Goal: Transaction & Acquisition: Purchase product/service

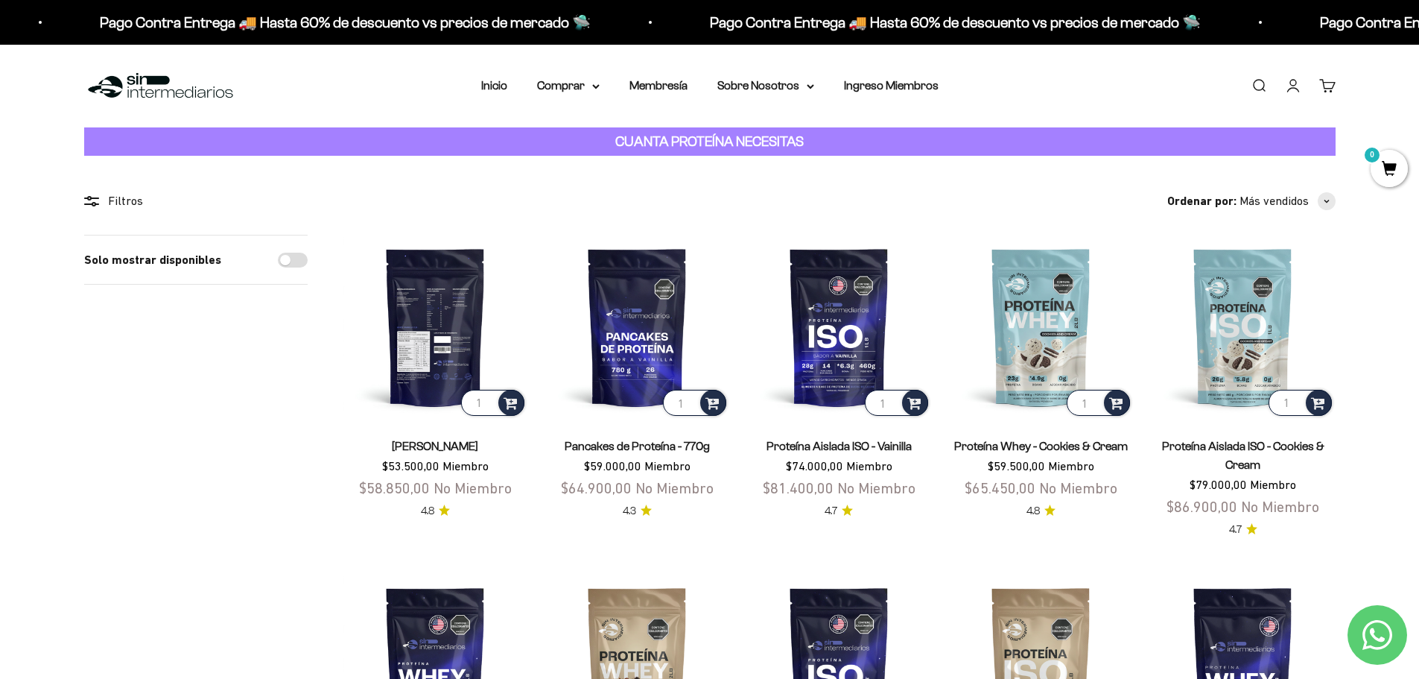
click at [440, 361] on img at bounding box center [435, 327] width 184 height 184
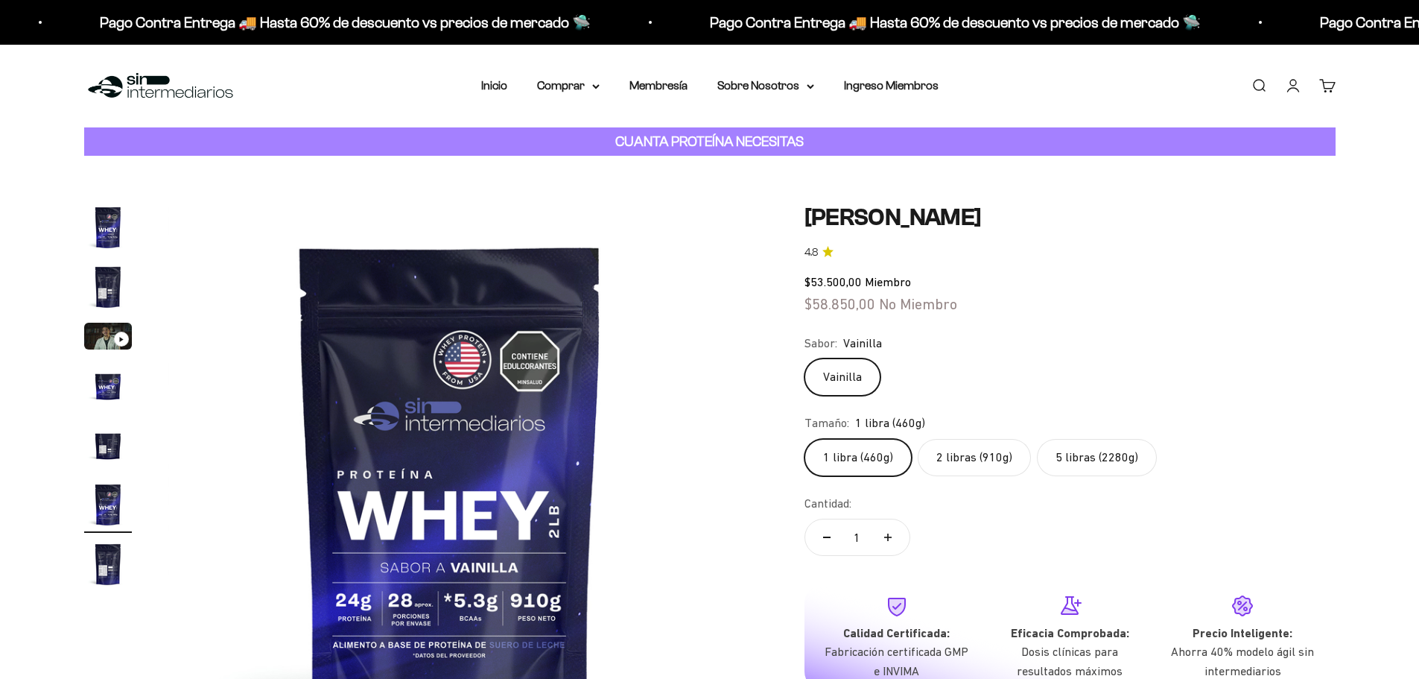
scroll to position [75, 0]
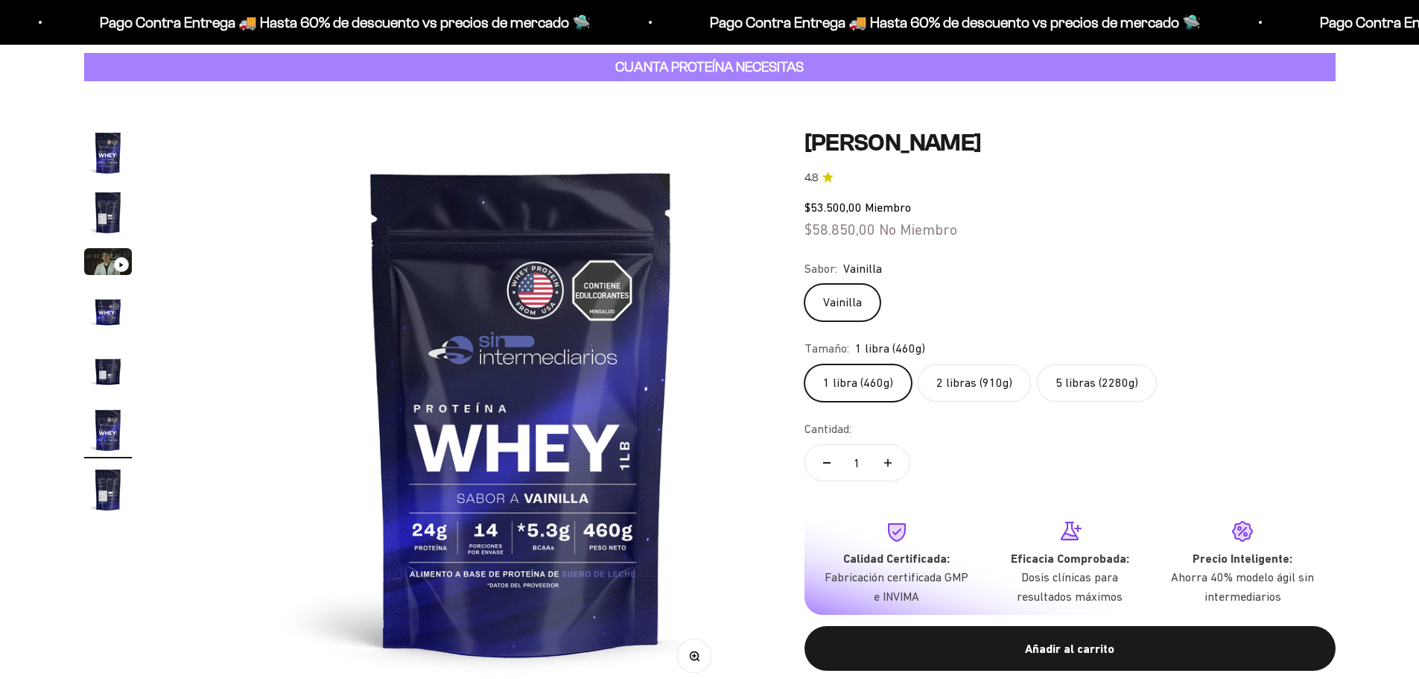
click at [1001, 402] on label "2 libras (910g)" at bounding box center [974, 382] width 113 height 37
click at [805, 364] on input "2 libras (910g)" at bounding box center [804, 364] width 1 height 1
radio input "true"
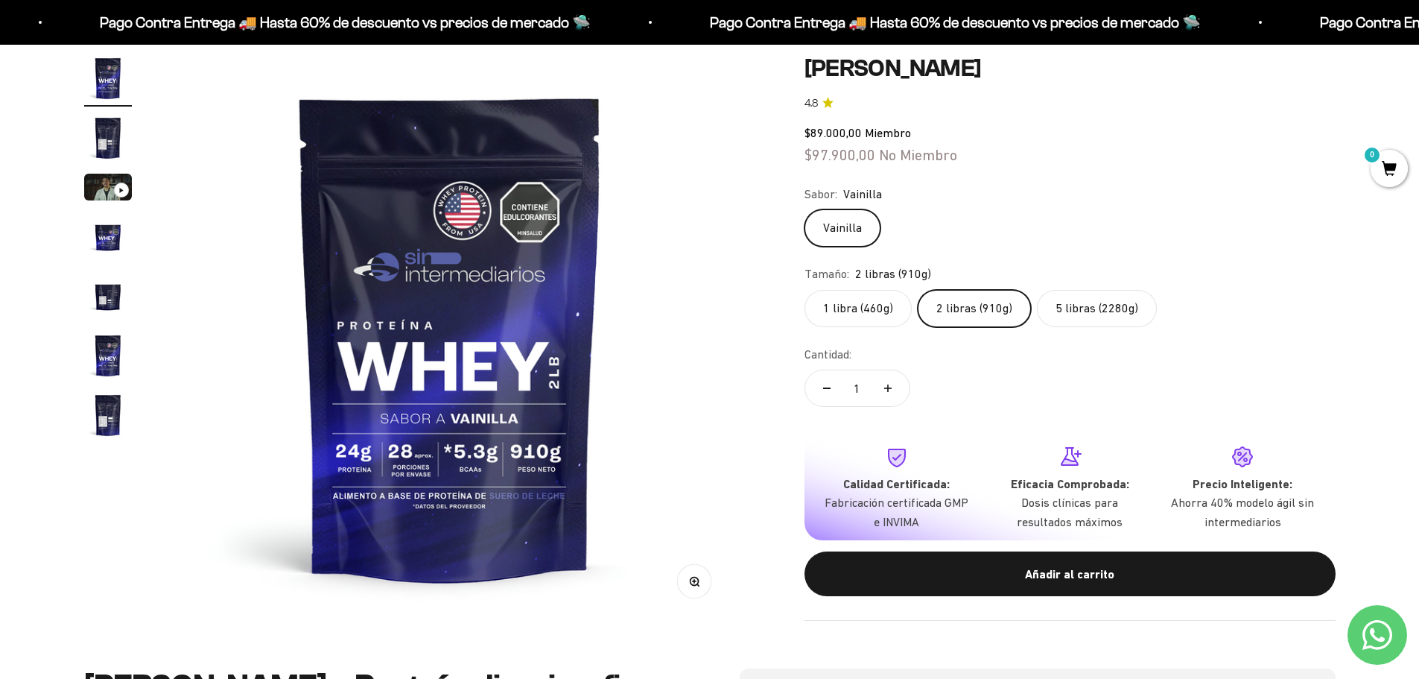
click at [1136, 327] on label "5 libras (2280g)" at bounding box center [1097, 308] width 120 height 37
click at [805, 290] on input "5 libras (2280g)" at bounding box center [804, 289] width 1 height 1
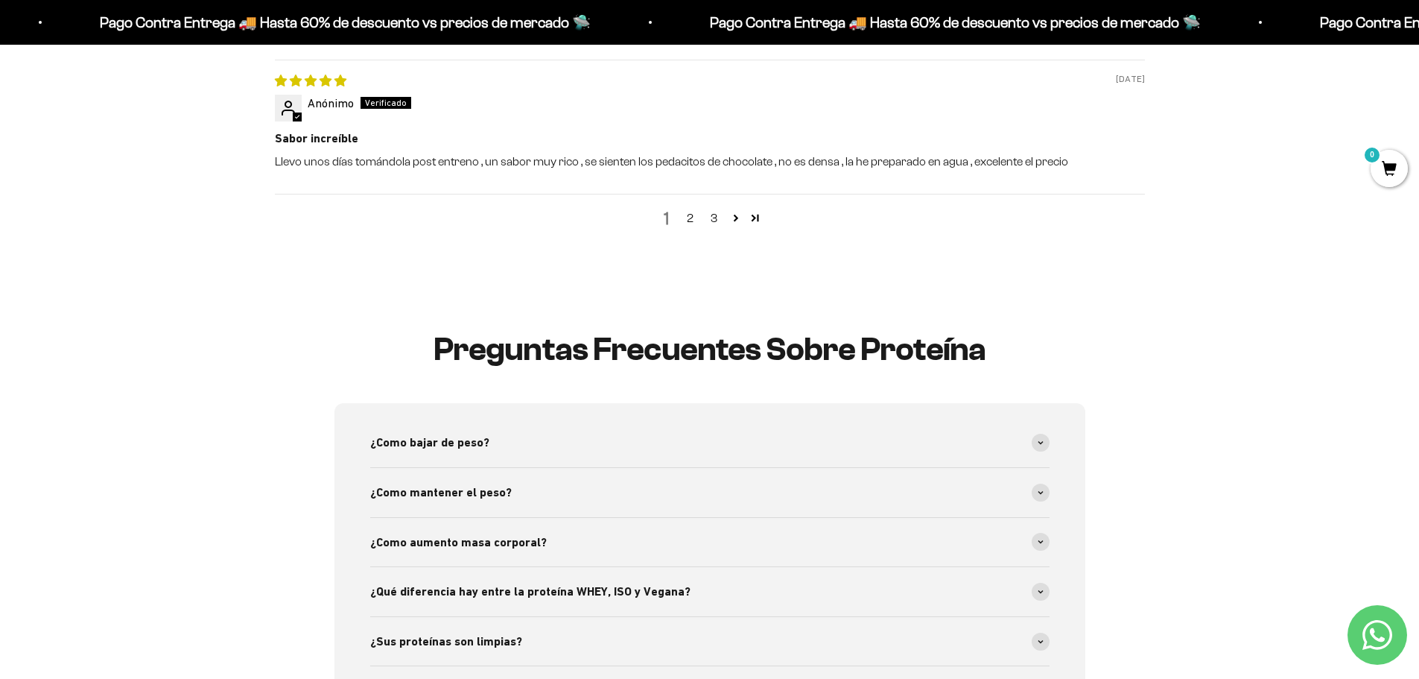
scroll to position [2608, 0]
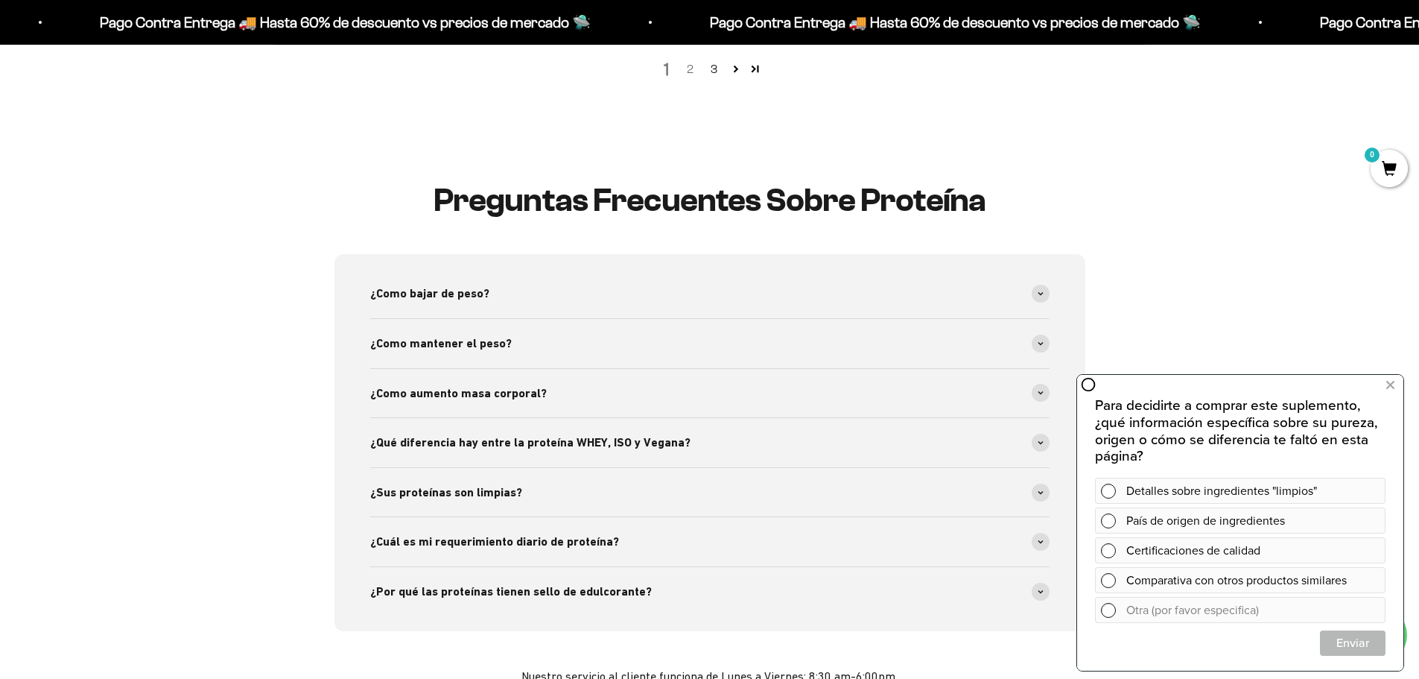
click at [689, 78] on link "2" at bounding box center [691, 69] width 24 height 18
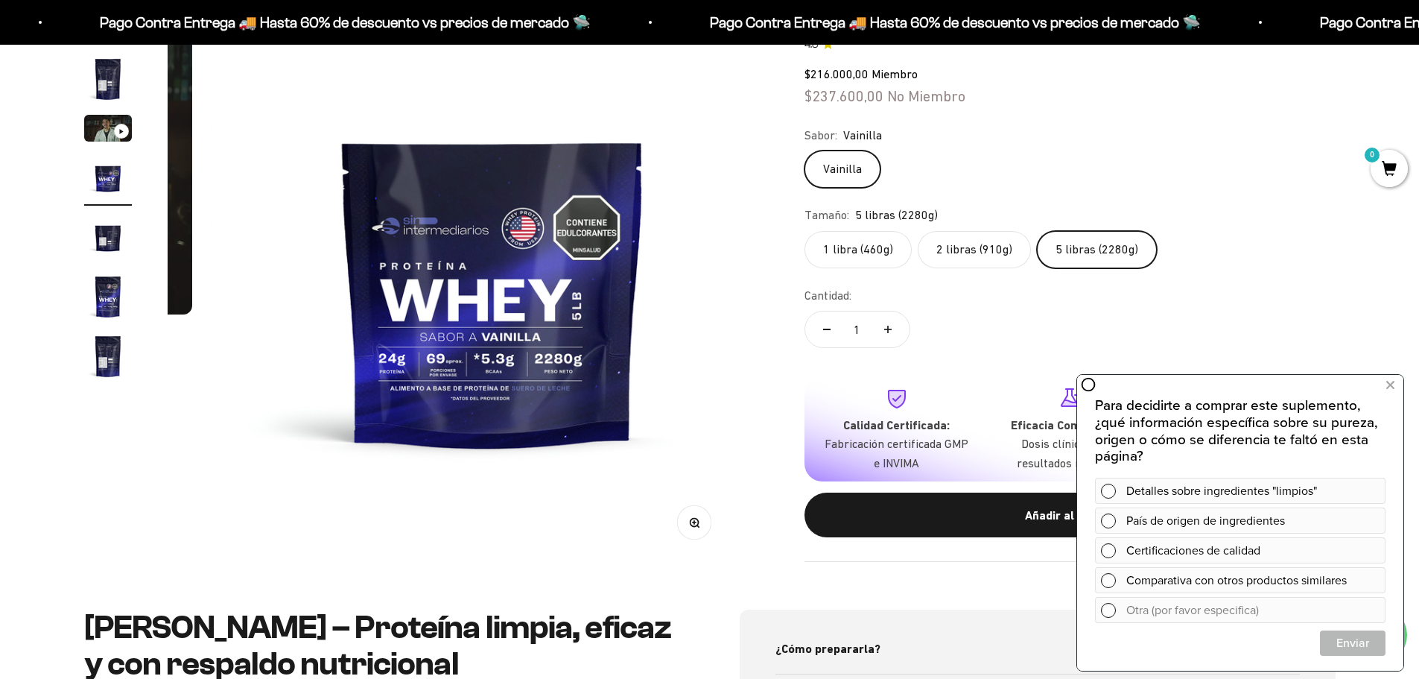
scroll to position [258, 0]
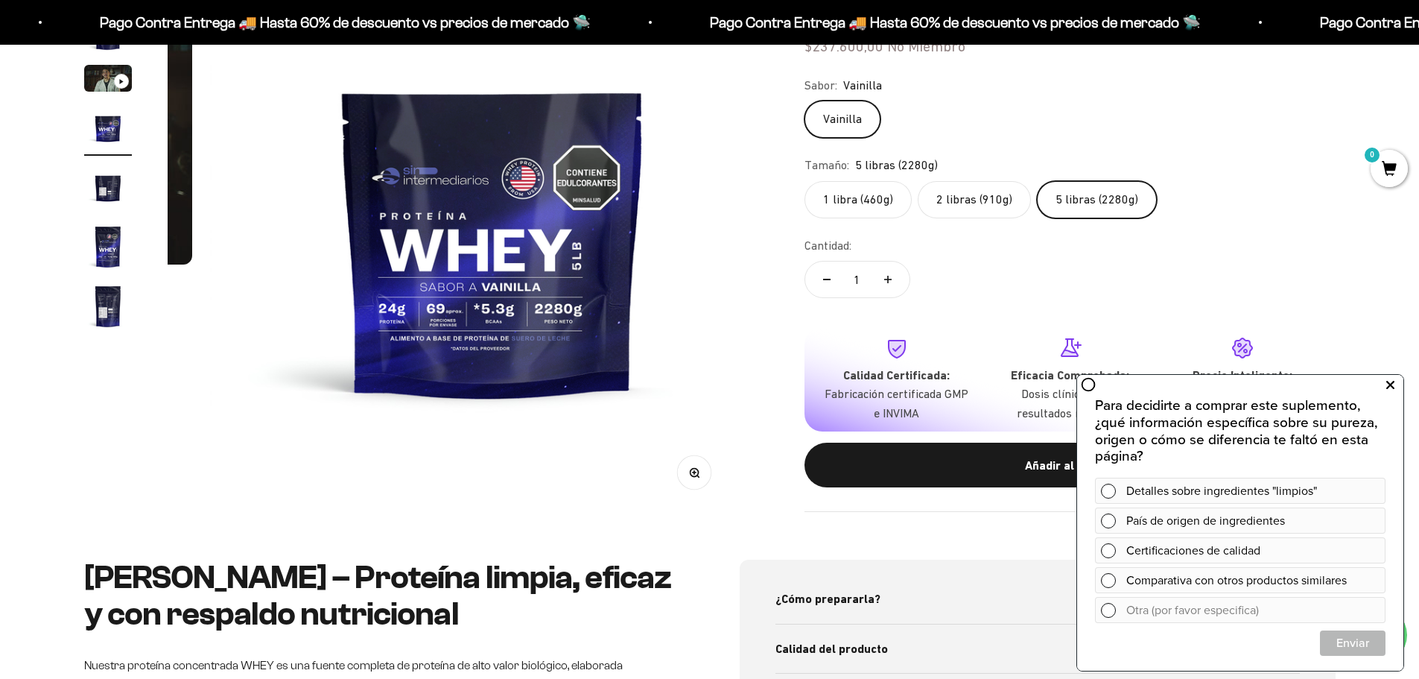
click at [1394, 390] on icon at bounding box center [1391, 384] width 8 height 19
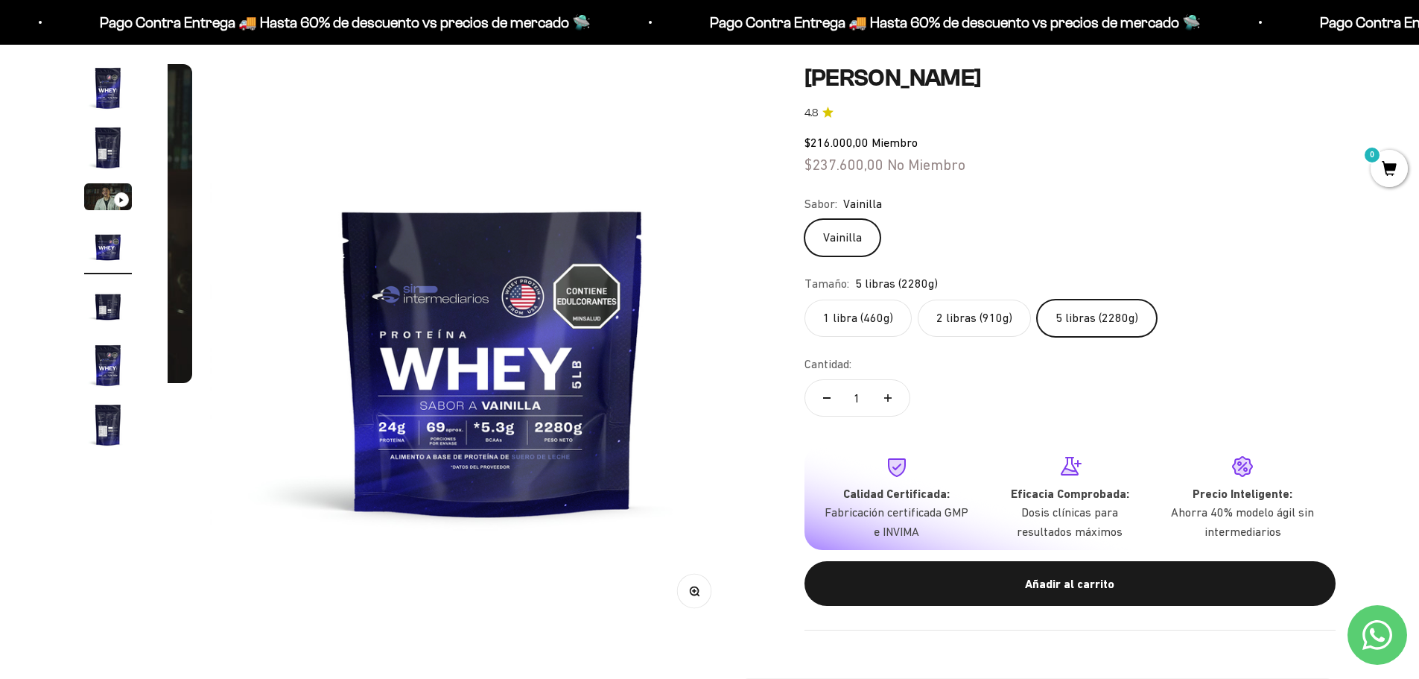
scroll to position [109, 0]
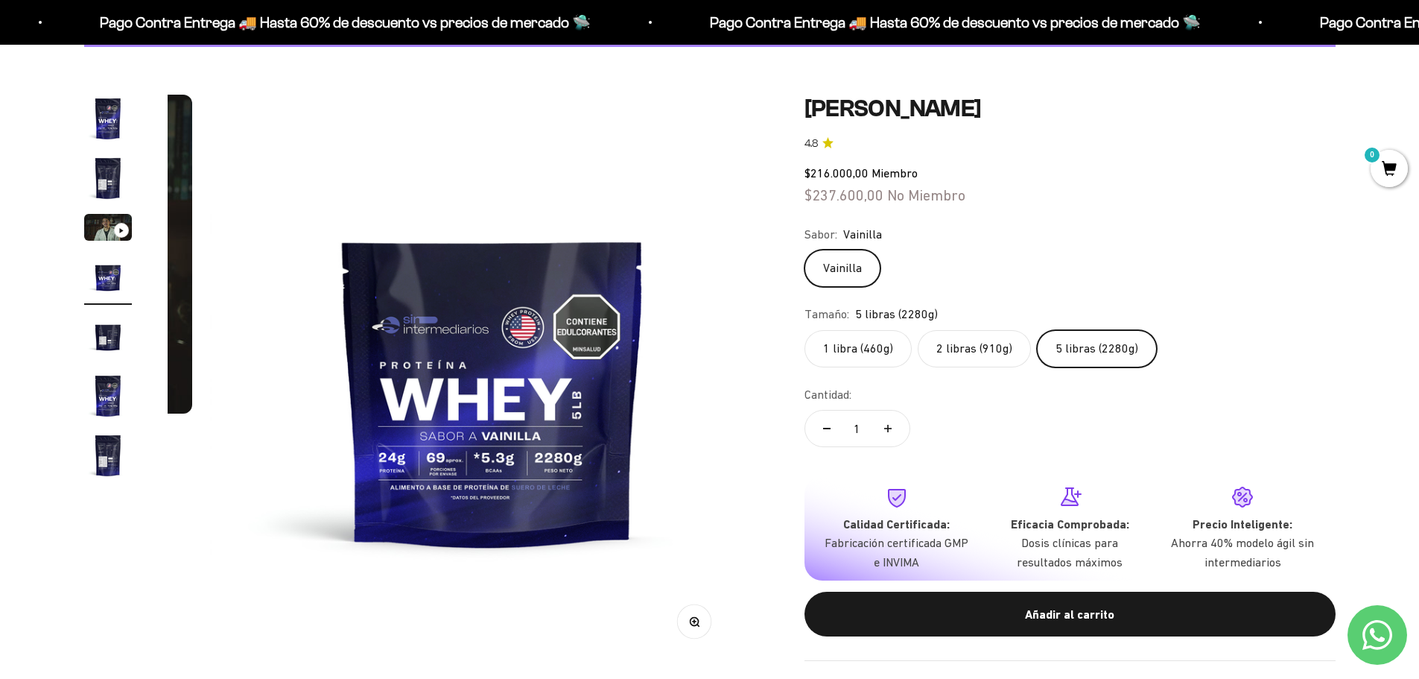
click at [466, 345] on img at bounding box center [492, 377] width 565 height 565
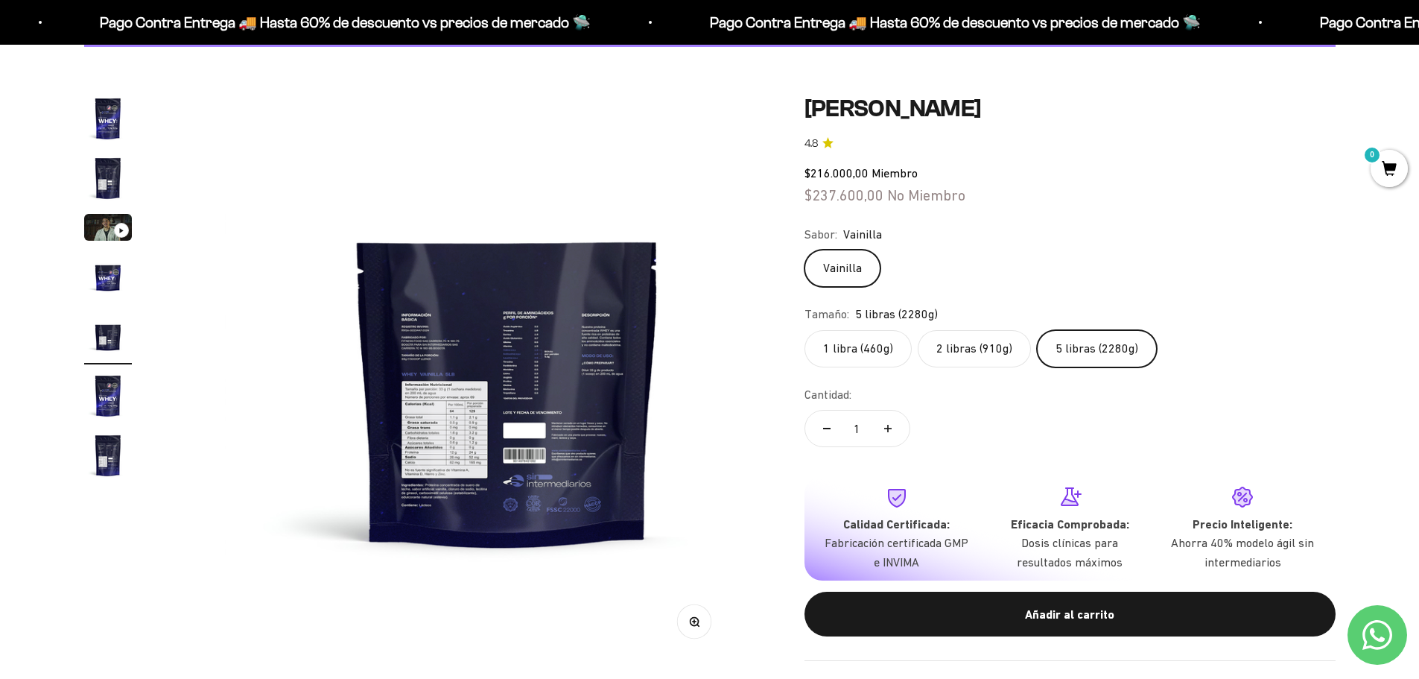
scroll to position [0, 2277]
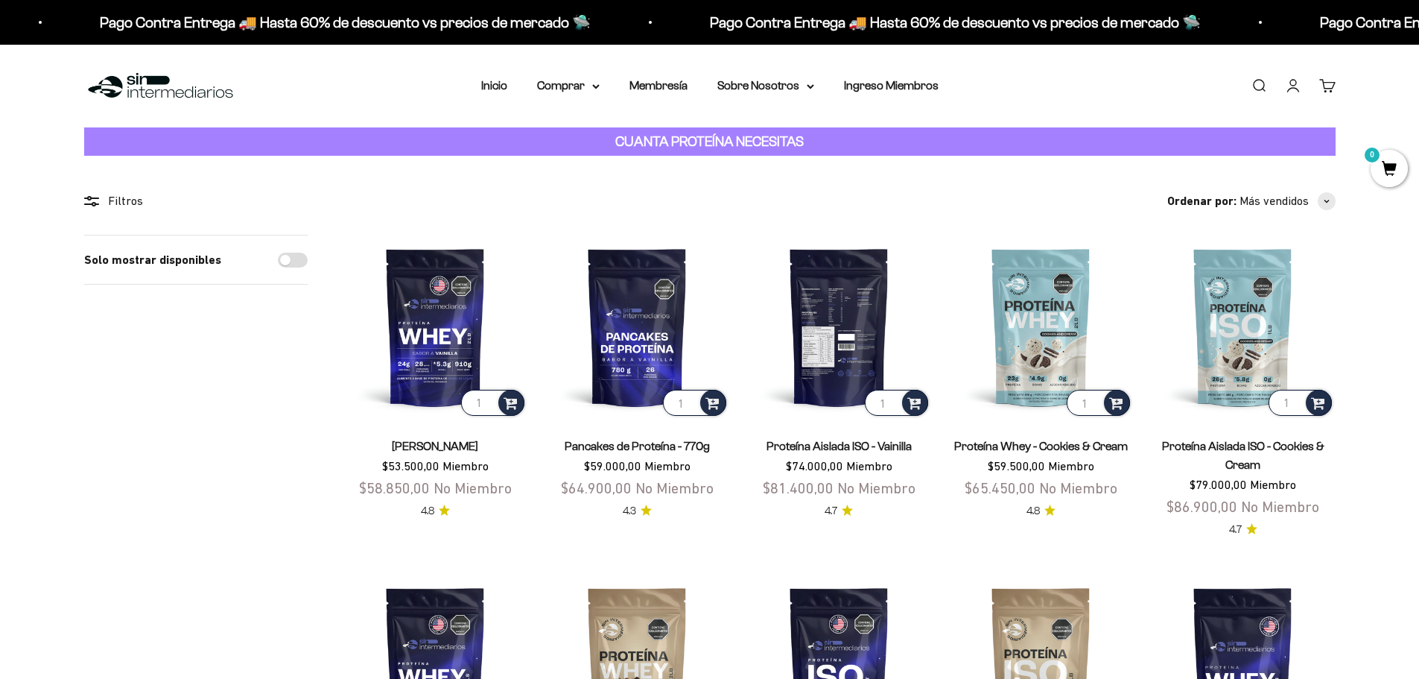
click at [849, 399] on img at bounding box center [839, 327] width 184 height 184
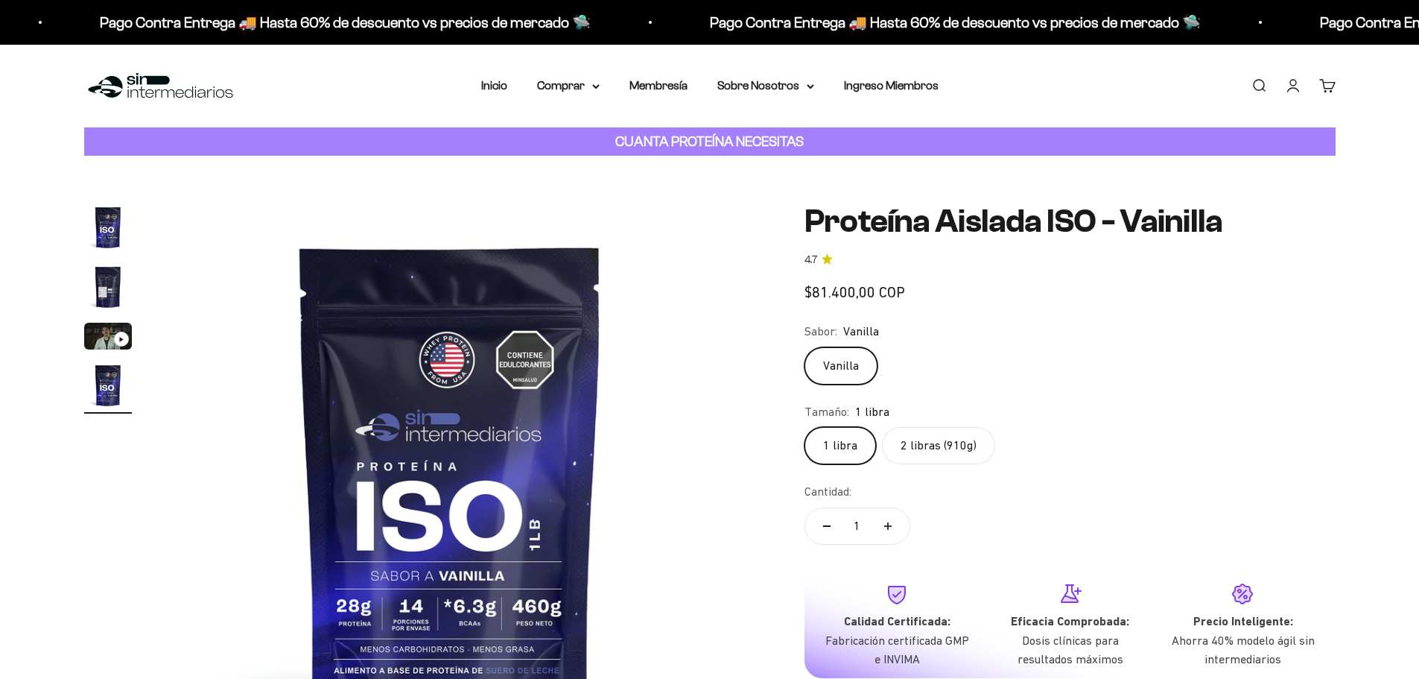
click at [966, 465] on fieldset "Tamaño: 1 libra 1 libra 2 libras (910g)" at bounding box center [1070, 433] width 531 height 63
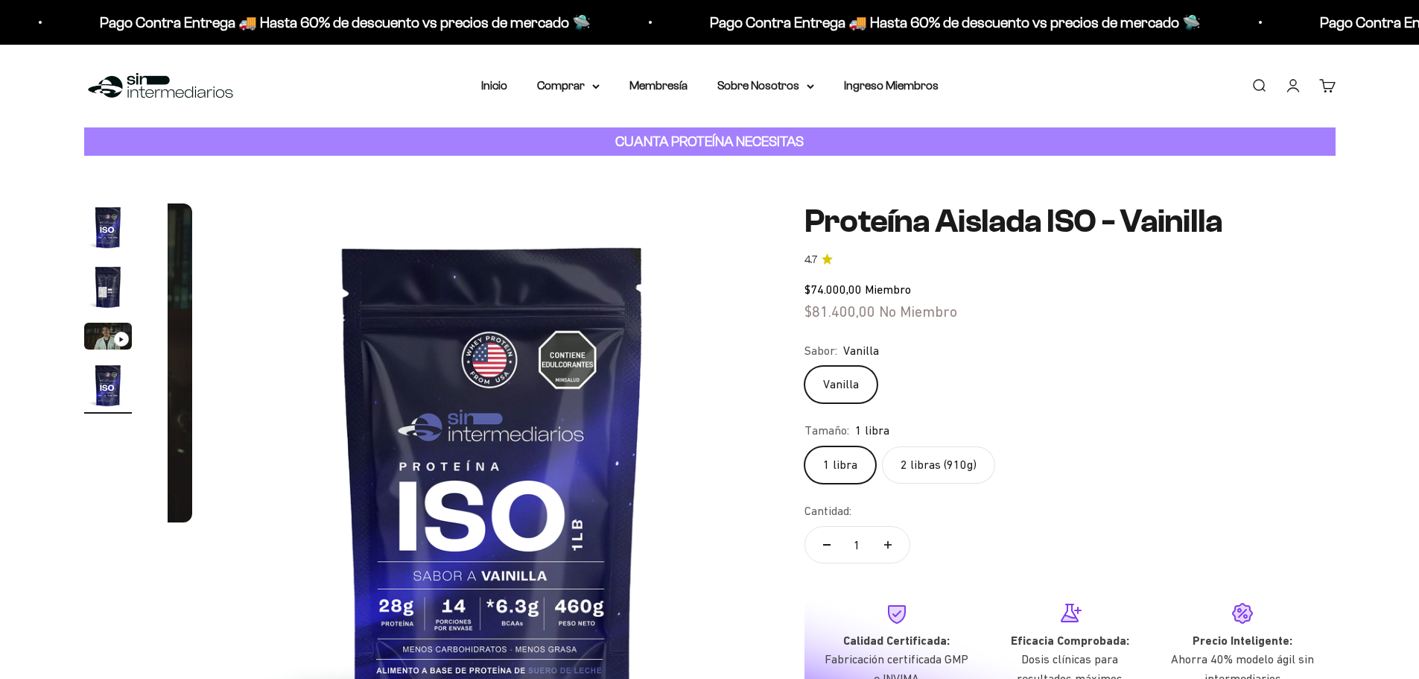
click at [971, 440] on div "Tamaño: 1 libra" at bounding box center [1070, 430] width 531 height 19
click at [966, 484] on label "2 libras (910g)" at bounding box center [938, 464] width 113 height 37
click at [805, 446] on input "2 libras (910g)" at bounding box center [804, 446] width 1 height 1
radio input "true"
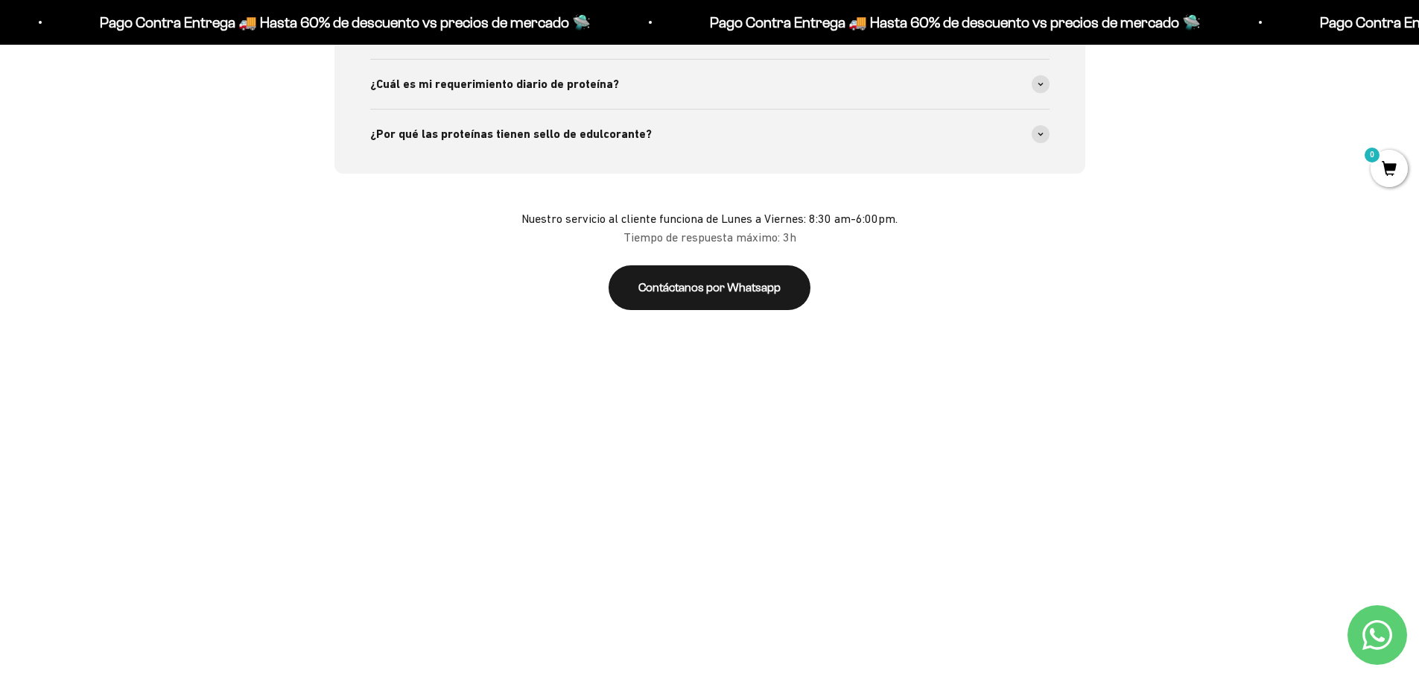
scroll to position [3353, 0]
